Goal: Transaction & Acquisition: Book appointment/travel/reservation

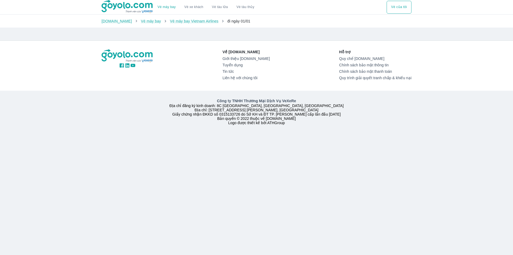
click at [175, 12] on button "Vé máy bay" at bounding box center [166, 7] width 27 height 13
click at [137, 10] on img at bounding box center [128, 6] width 52 height 13
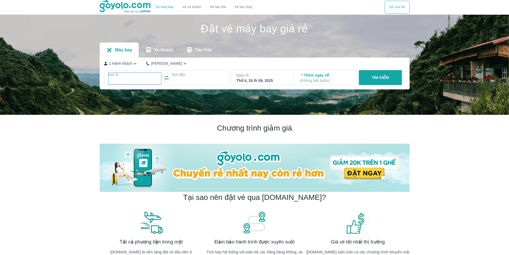
click at [138, 78] on div at bounding box center [135, 80] width 53 height 7
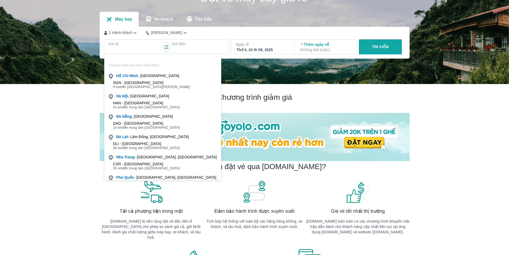
click at [138, 100] on div "HAN - Sân bay Nội Bài 41 km đến trung tâm Hà Nội" at bounding box center [163, 105] width 117 height 11
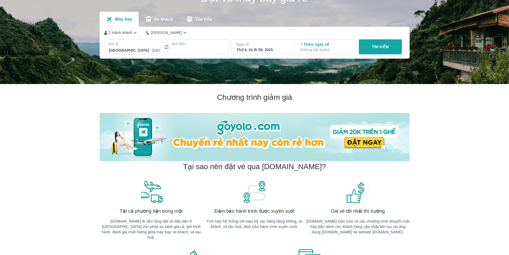
click at [193, 47] on p "Nơi đến" at bounding box center [198, 43] width 53 height 5
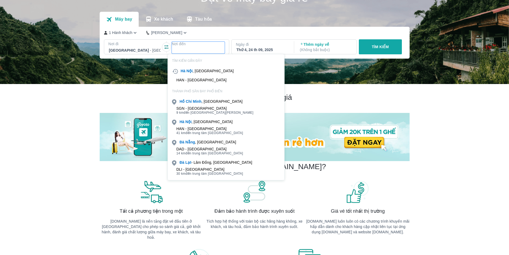
click at [204, 105] on div "SGN - Sân bay Tân Sơn Nhất 9 km đến trung tâm Hồ Chí Minh" at bounding box center [226, 110] width 117 height 11
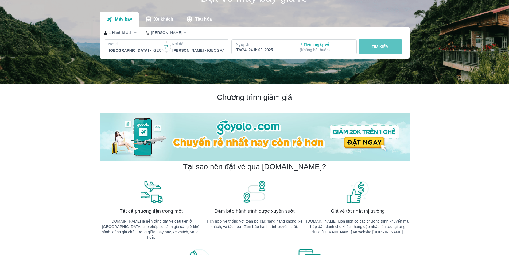
click at [379, 44] on button "TÌM KIẾM" at bounding box center [380, 46] width 43 height 15
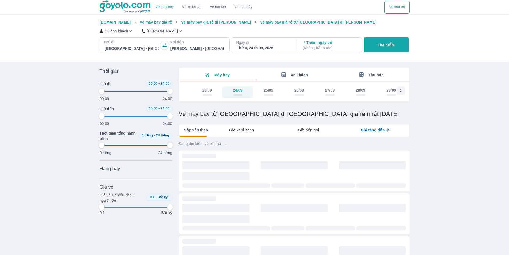
type input "97.9166666666667"
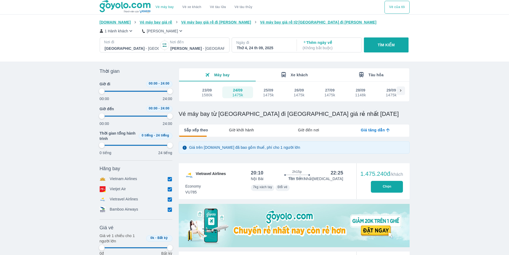
type input "97.9166666666667"
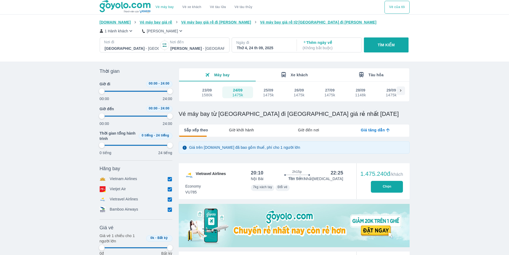
type input "97.9166666666667"
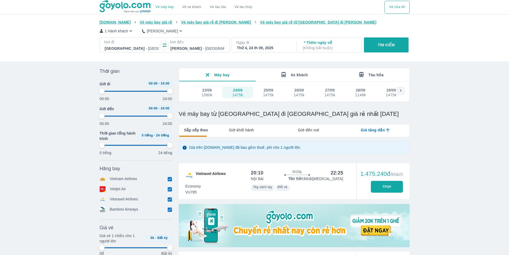
type input "97.9166666666667"
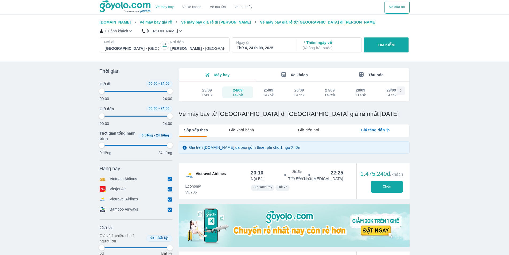
type input "97.9166666666667"
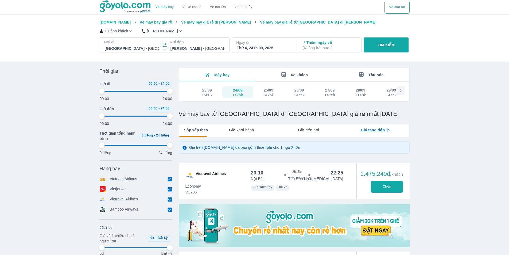
type input "97.9166666666667"
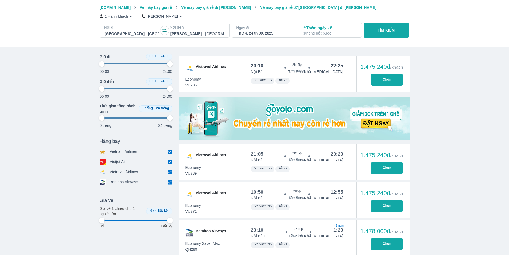
type input "97.9166666666667"
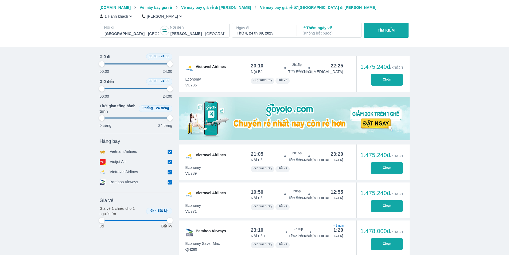
type input "97.9166666666667"
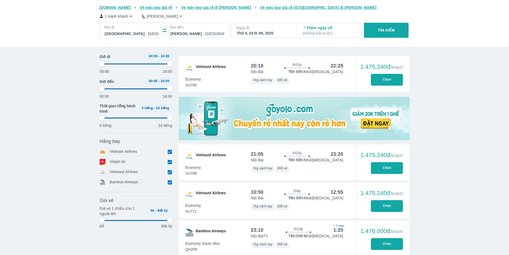
type input "97.9166666666667"
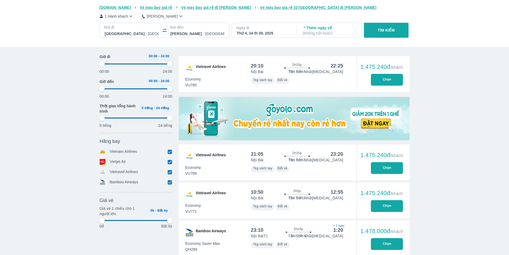
type input "97.9166666666667"
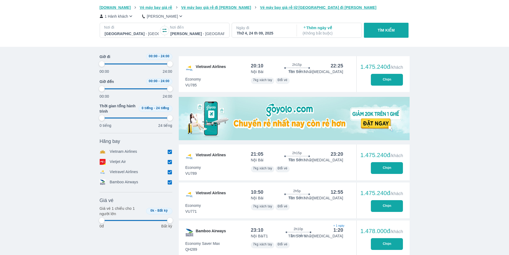
type input "97.9166666666667"
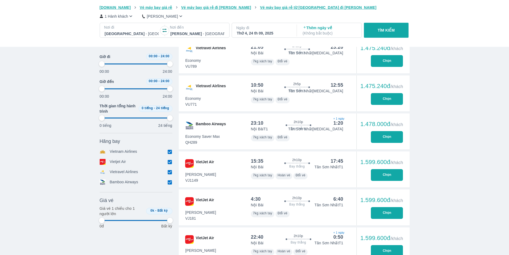
type input "97.9166666666667"
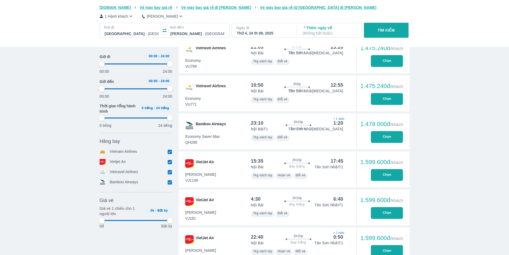
type input "97.9166666666667"
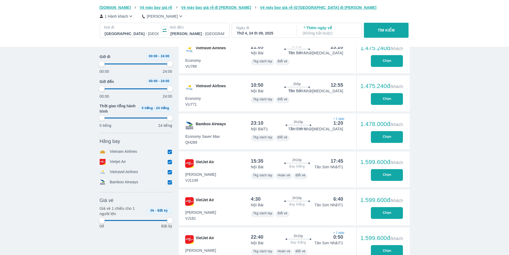
type input "97.9166666666667"
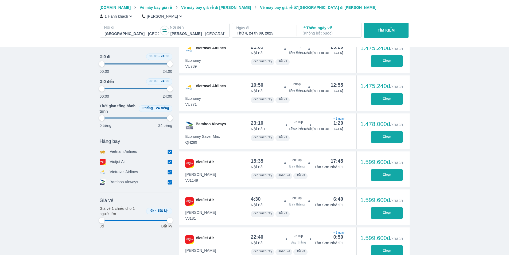
type input "97.9166666666667"
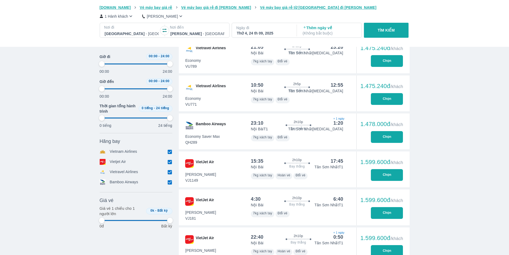
type input "97.9166666666667"
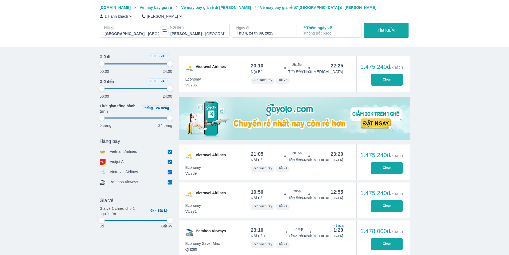
type input "97.9166666666667"
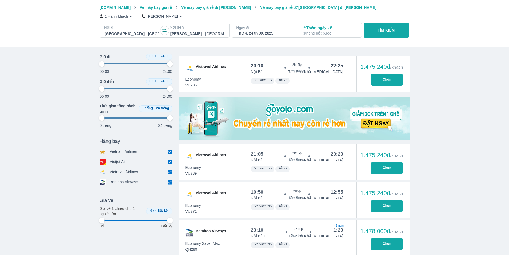
type input "97.9166666666667"
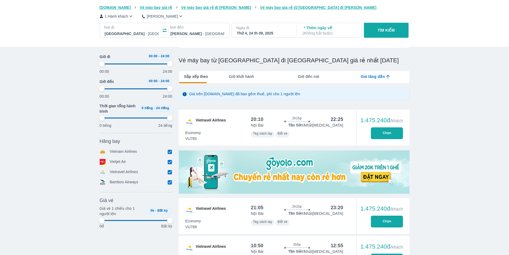
click at [387, 133] on button "Chọn" at bounding box center [387, 133] width 32 height 12
type input "97.9166666666667"
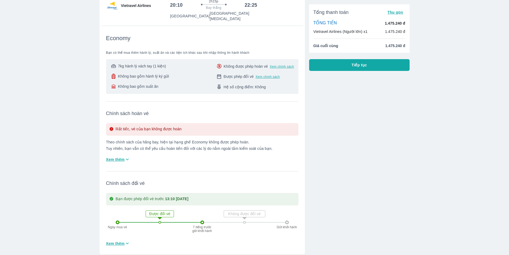
scroll to position [107, 0]
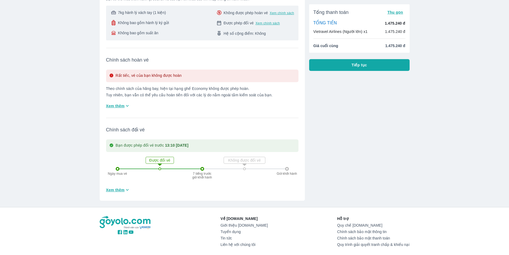
click at [120, 103] on span "Xem thêm" at bounding box center [115, 105] width 19 height 5
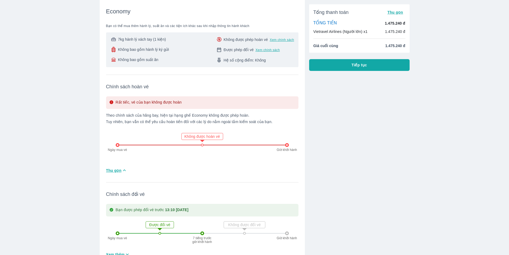
scroll to position [0, 0]
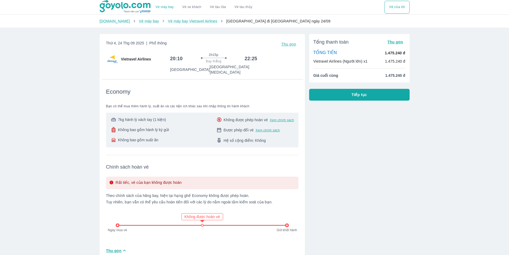
click at [112, 5] on img at bounding box center [126, 6] width 52 height 13
